Goal: Navigation & Orientation: Find specific page/section

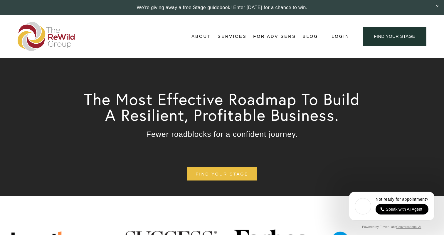
click at [0, 0] on span "[PERSON_NAME], Founder" at bounding box center [0, 0] width 0 height 0
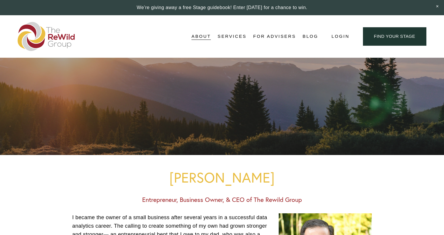
click at [0, 0] on span "About Us" at bounding box center [0, 0] width 0 height 0
